Goal: Task Accomplishment & Management: Complete application form

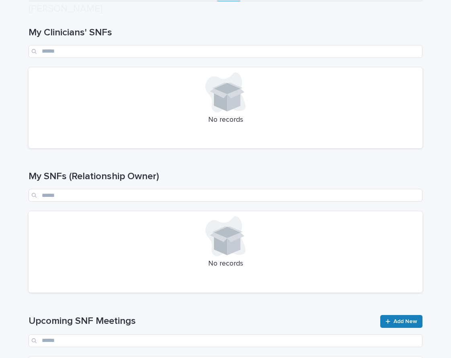
scroll to position [156, 0]
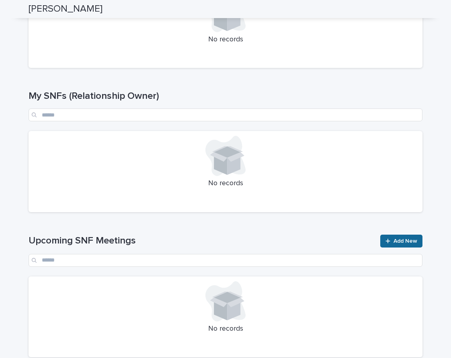
click at [399, 245] on link "Add New" at bounding box center [401, 241] width 42 height 13
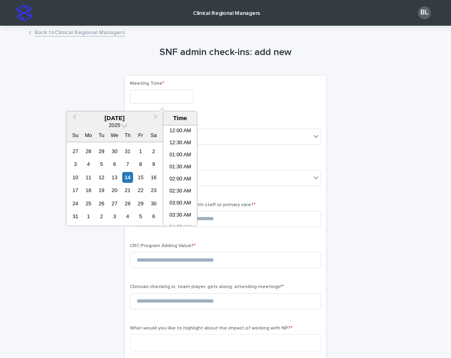
click at [158, 100] on input "text" at bounding box center [161, 97] width 63 height 14
click at [182, 187] on li "03:30 PM" at bounding box center [180, 188] width 34 height 12
type input "**********"
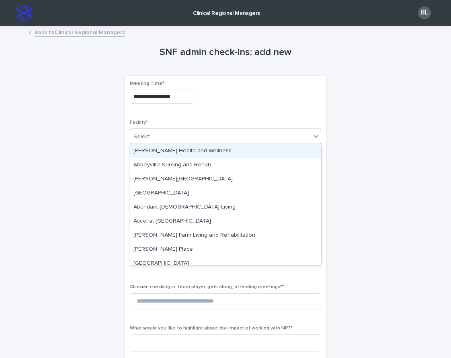
click at [157, 137] on div "Select..." at bounding box center [220, 136] width 180 height 13
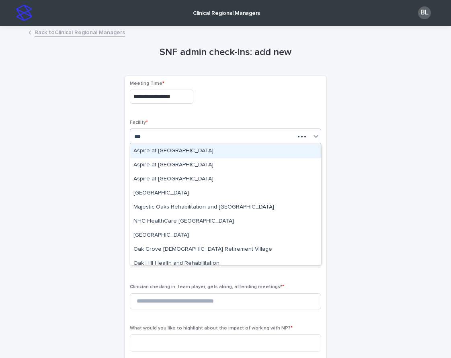
type input "****"
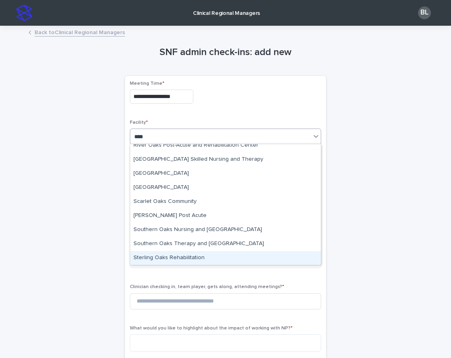
scroll to position [514, 0]
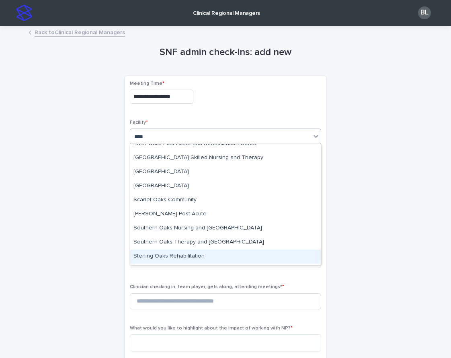
click at [167, 258] on div "Sterling Oaks Rehabilitation" at bounding box center [225, 257] width 190 height 14
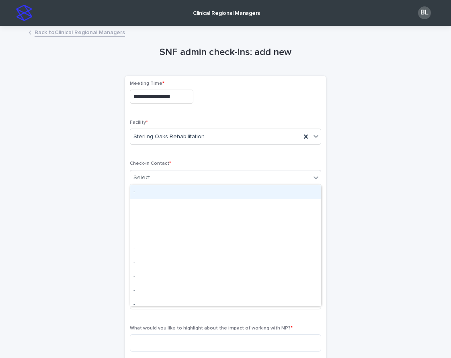
click at [162, 180] on div "Select..." at bounding box center [220, 177] width 180 height 13
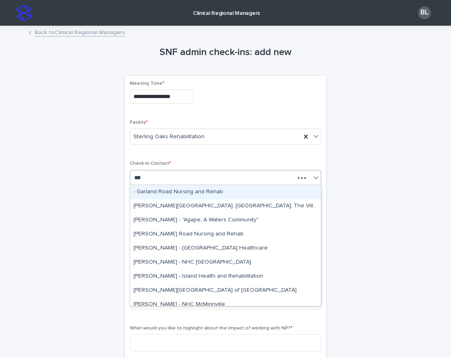
type input "****"
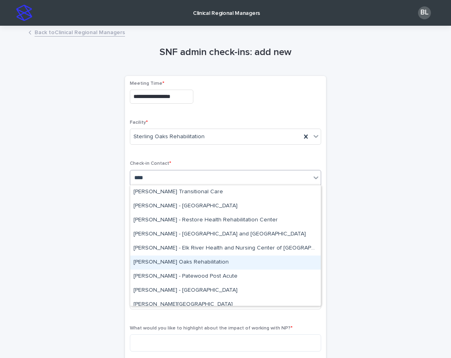
click at [164, 266] on div "[PERSON_NAME] Oaks Rehabilitation" at bounding box center [225, 263] width 190 height 14
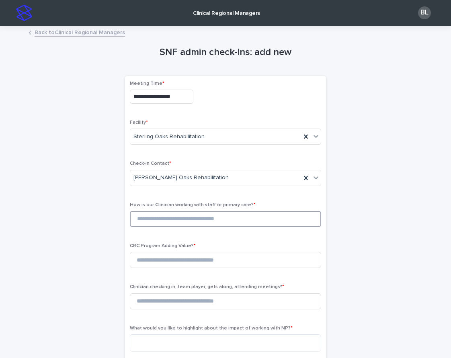
click at [155, 223] on input at bounding box center [225, 219] width 191 height 16
type input "*"
click at [170, 264] on input at bounding box center [225, 260] width 191 height 16
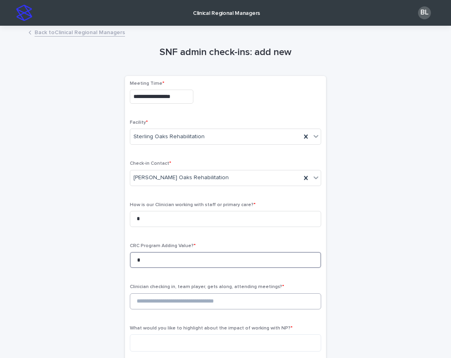
type input "*"
click at [183, 307] on input at bounding box center [225, 301] width 191 height 16
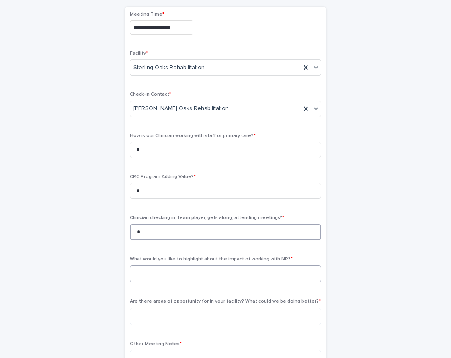
type input "*"
click at [176, 273] on textarea at bounding box center [225, 273] width 191 height 17
type textarea "*"
click at [166, 315] on textarea at bounding box center [225, 316] width 191 height 17
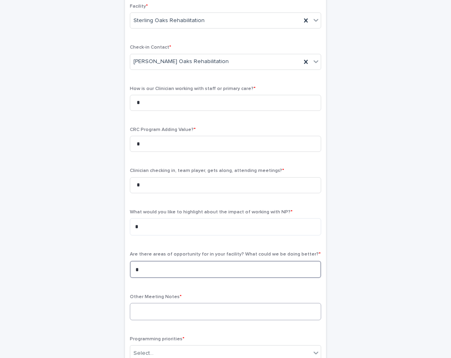
type textarea "*"
click at [168, 310] on textarea at bounding box center [225, 311] width 191 height 17
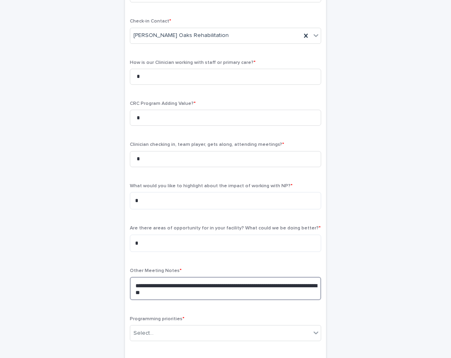
scroll to position [230, 0]
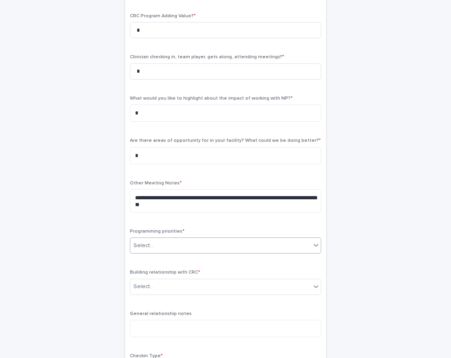
click at [145, 245] on div "Select..." at bounding box center [143, 246] width 20 height 8
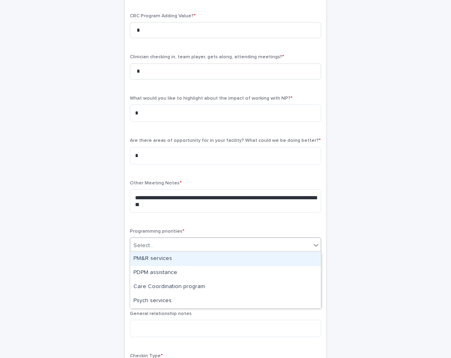
click at [149, 261] on div "PM&R services" at bounding box center [225, 259] width 190 height 14
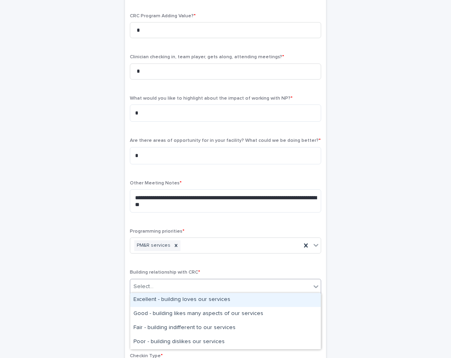
click at [141, 282] on div "Select..." at bounding box center [143, 286] width 20 height 8
click at [150, 299] on div "Excellent - building loves our services" at bounding box center [225, 300] width 190 height 14
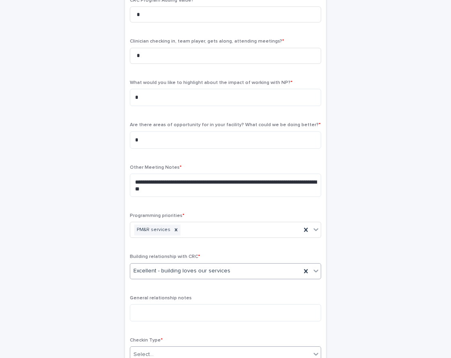
scroll to position [311, 0]
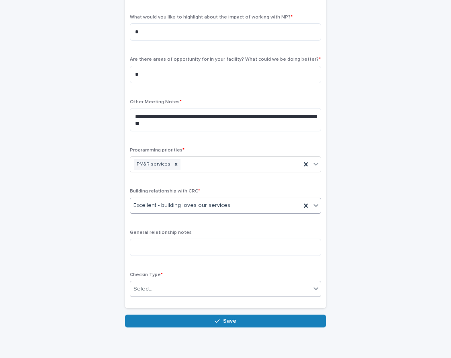
click at [163, 285] on div "Select..." at bounding box center [220, 288] width 180 height 13
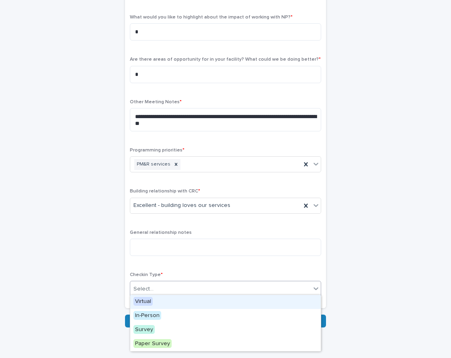
click at [156, 299] on div "Virtual" at bounding box center [225, 302] width 190 height 14
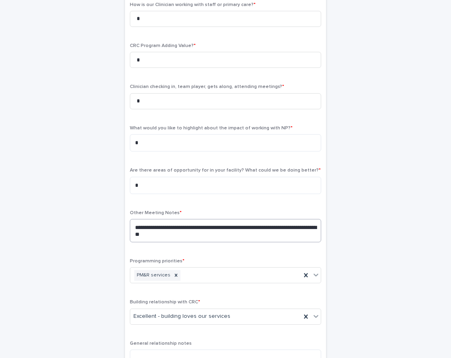
scroll to position [194, 0]
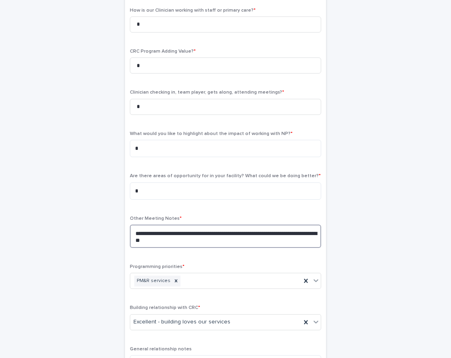
click at [197, 239] on textarea "**********" at bounding box center [225, 236] width 191 height 23
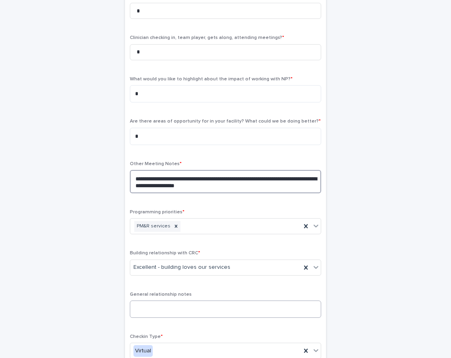
scroll to position [309, 0]
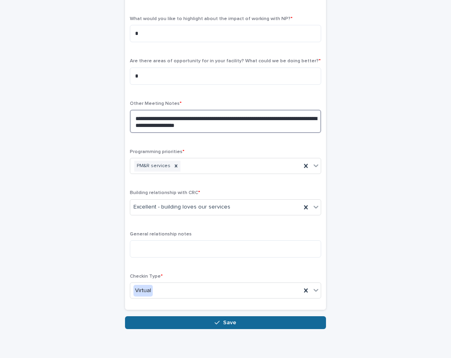
type textarea "**********"
click at [219, 320] on icon "button" at bounding box center [217, 323] width 5 height 6
